Goal: Task Accomplishment & Management: Use online tool/utility

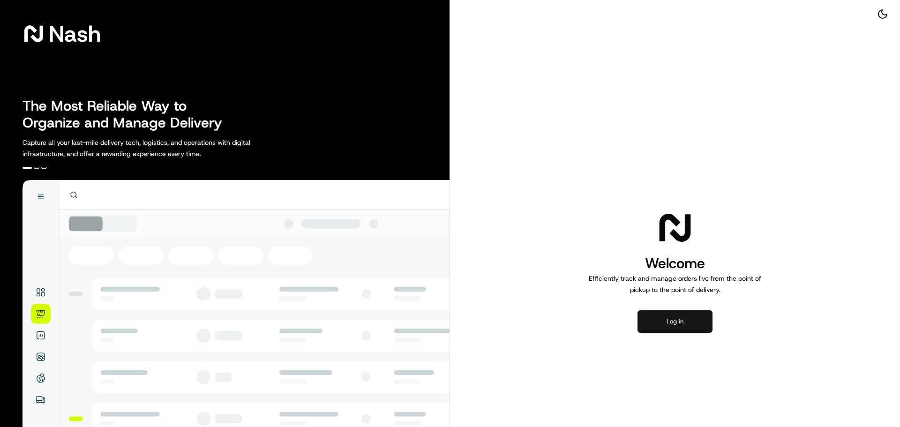
click at [674, 323] on button "Log in" at bounding box center [674, 321] width 75 height 22
